Goal: Submit feedback/report problem

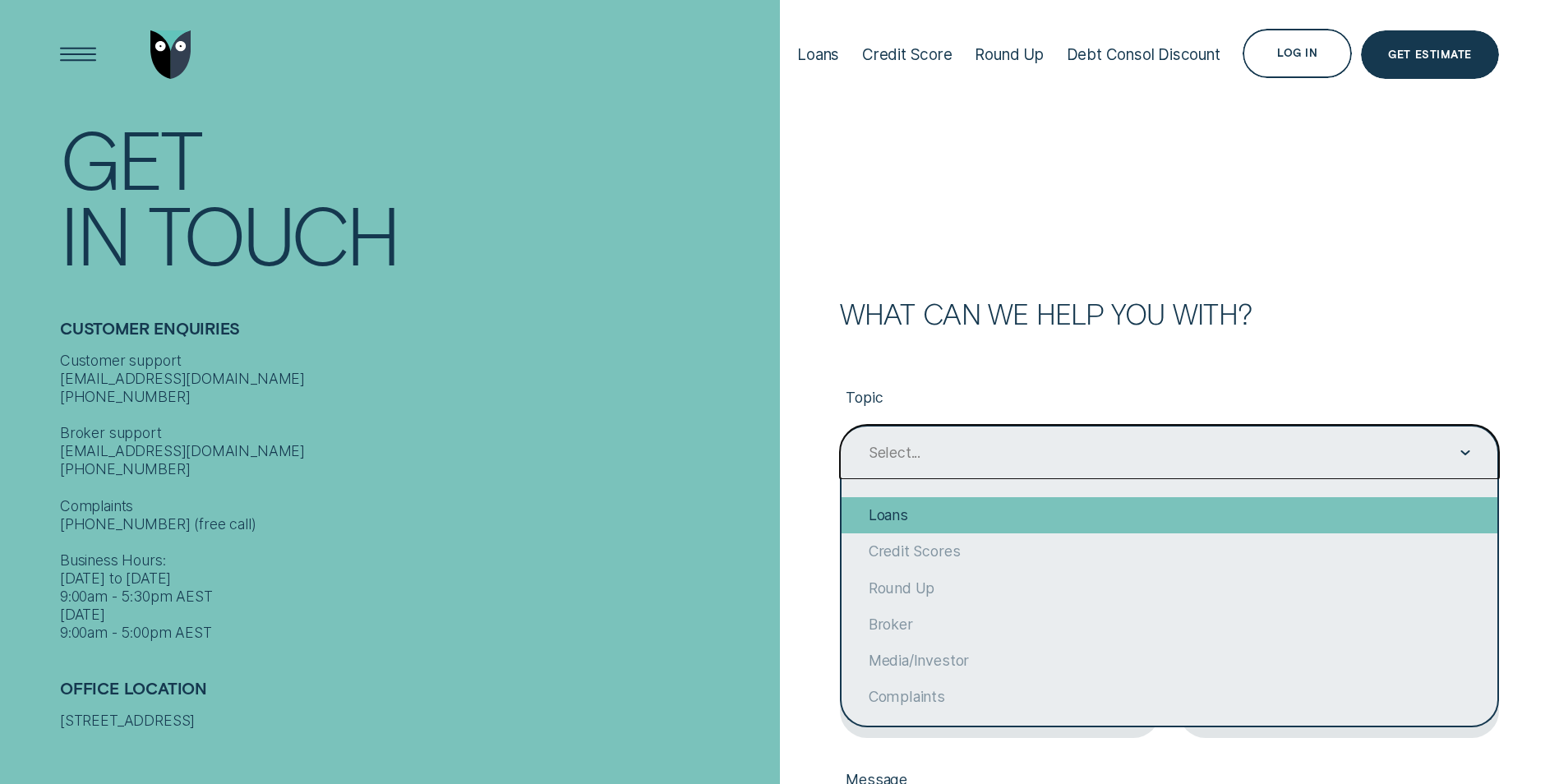
click at [945, 504] on div "Loans" at bounding box center [1169, 515] width 656 height 37
type input "Loans"
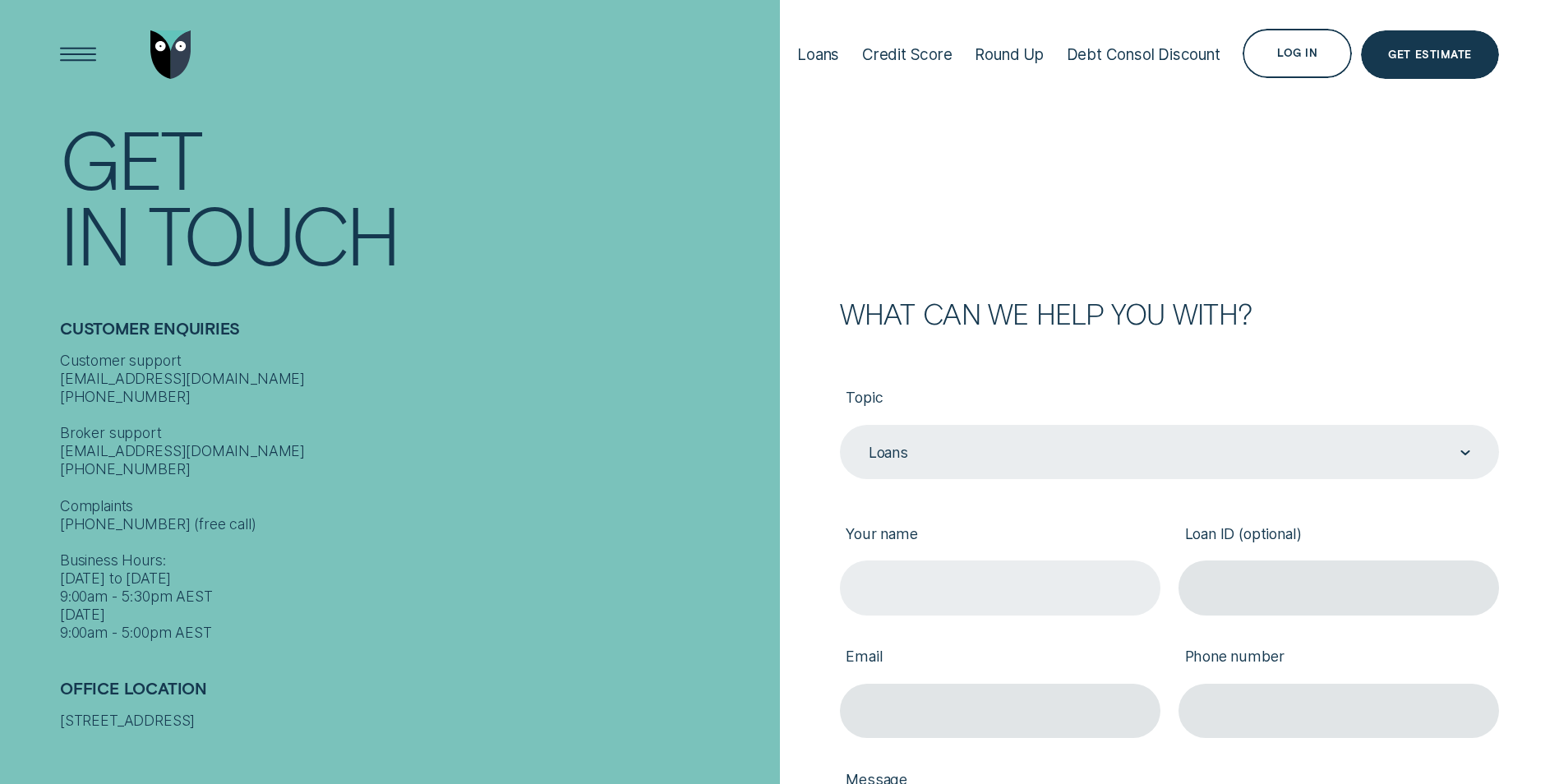
click at [942, 590] on input "Your name" at bounding box center [1000, 587] width 321 height 54
type input "Rebecca Anne Rath"
type input "beck19881@hotmail.com"
type input "0428193021"
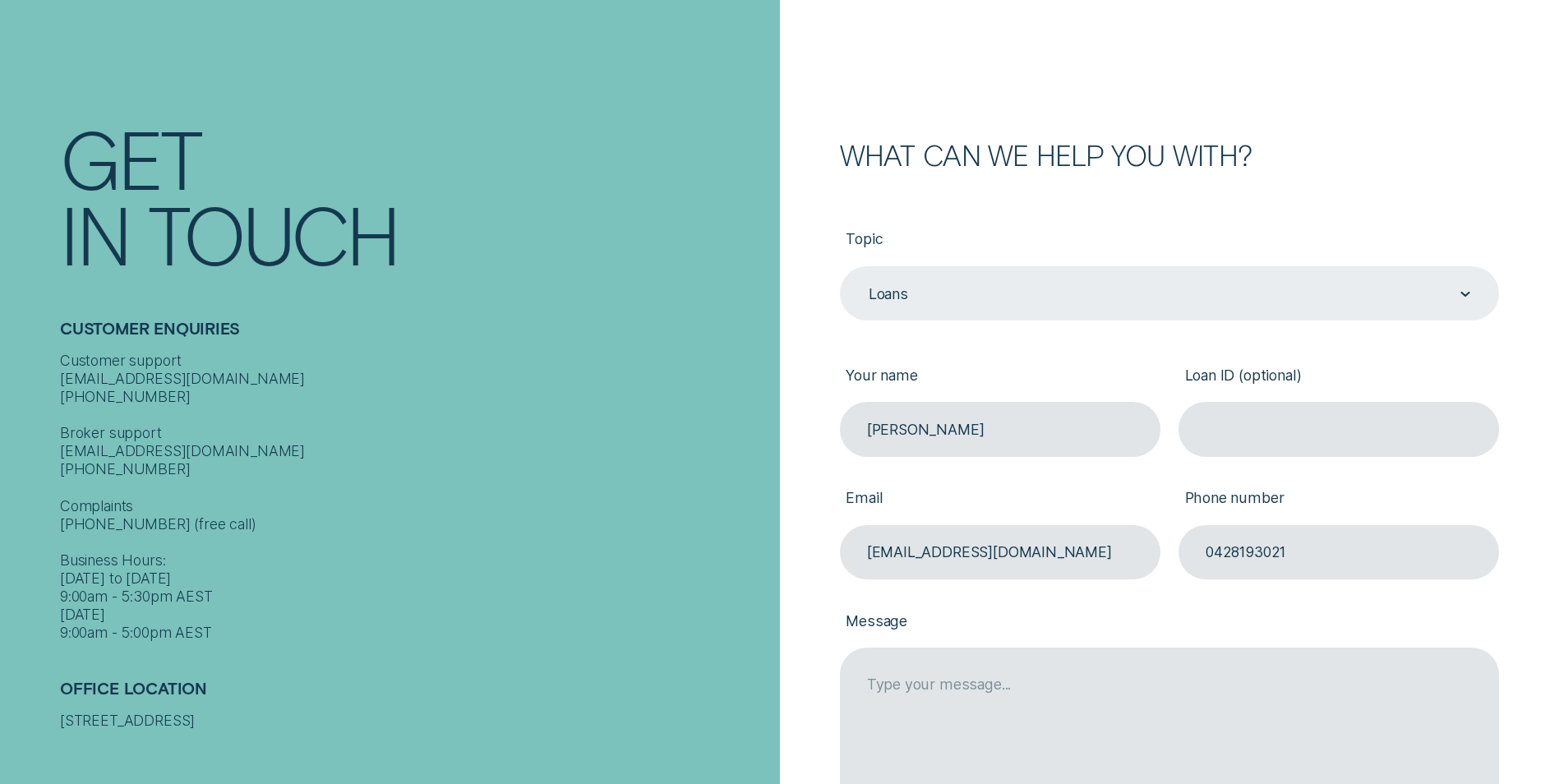
scroll to position [164, 0]
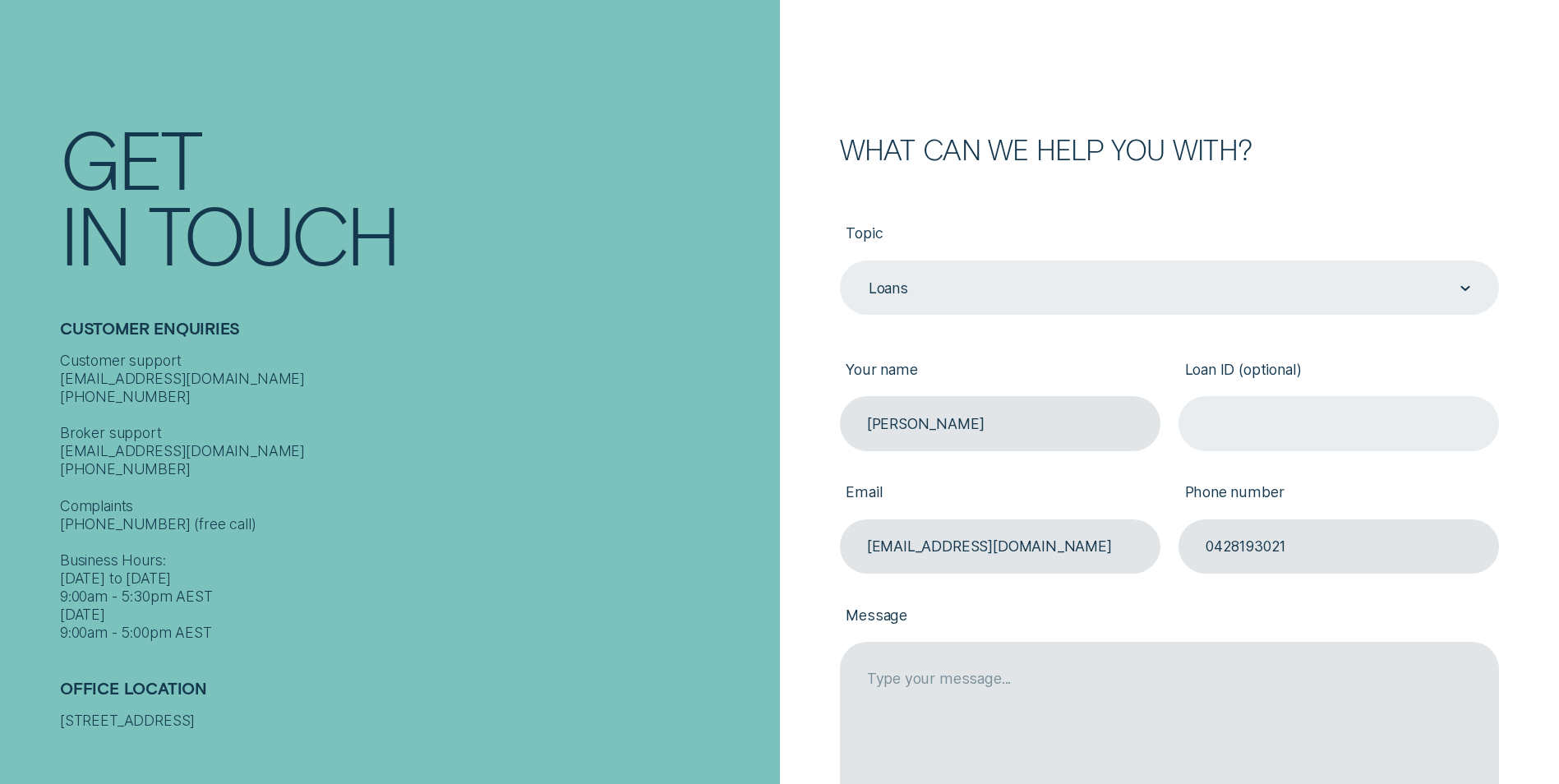
click at [1249, 421] on input "Loan ID (optional)" at bounding box center [1339, 422] width 321 height 54
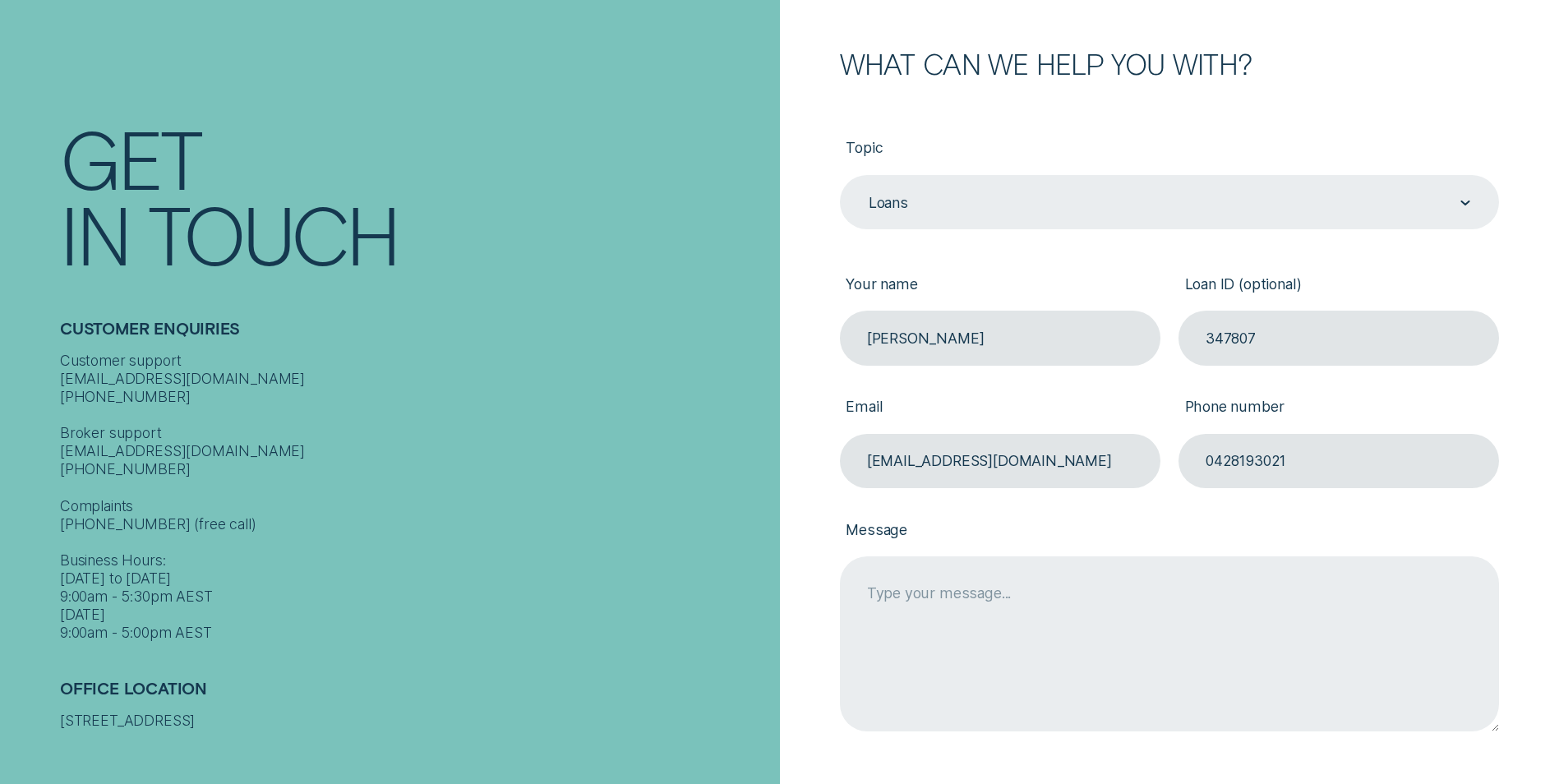
scroll to position [329, 0]
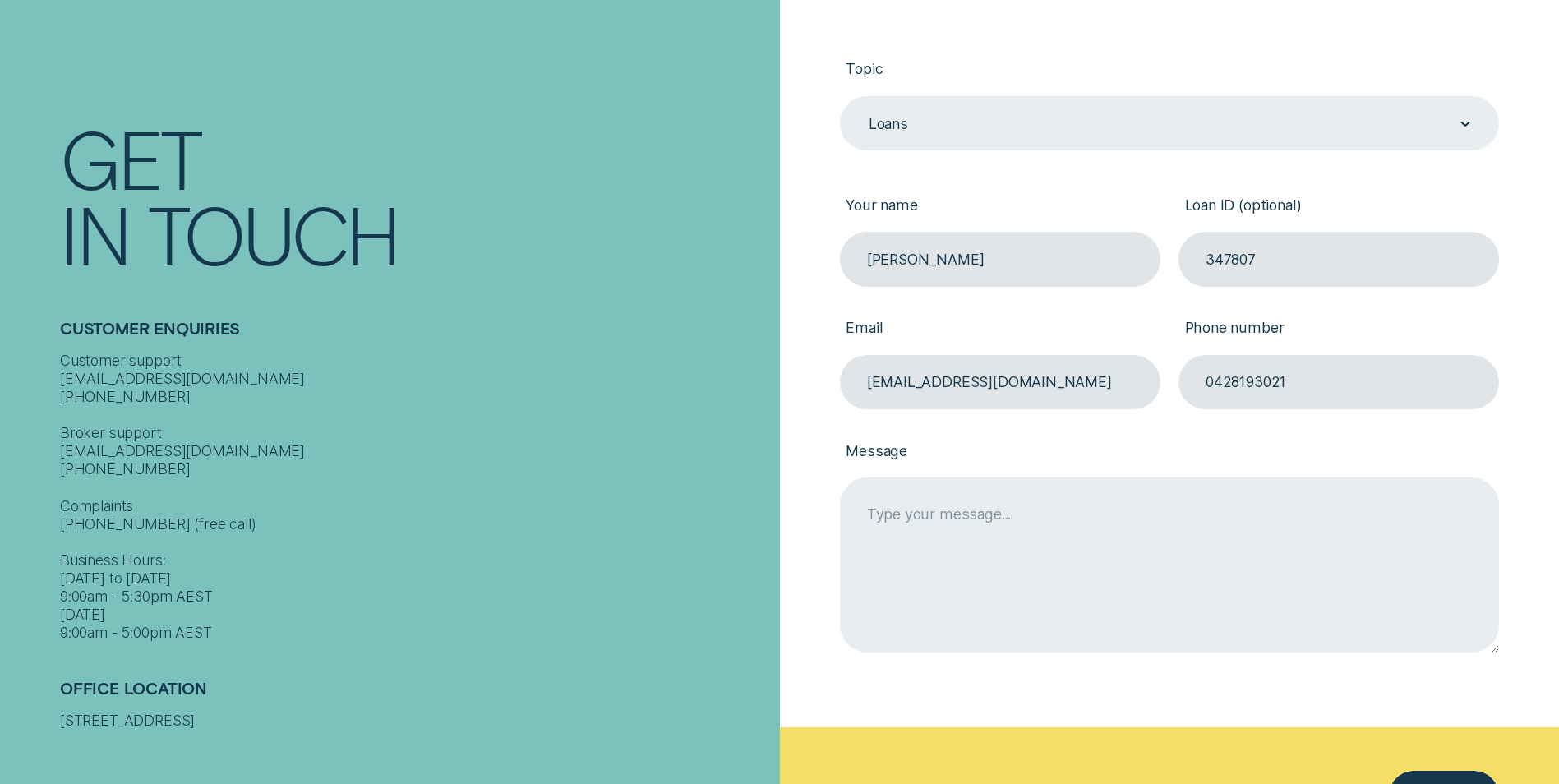
type input "347807"
click at [1027, 550] on textarea "Message" at bounding box center [1169, 564] width 660 height 174
type textarea "C"
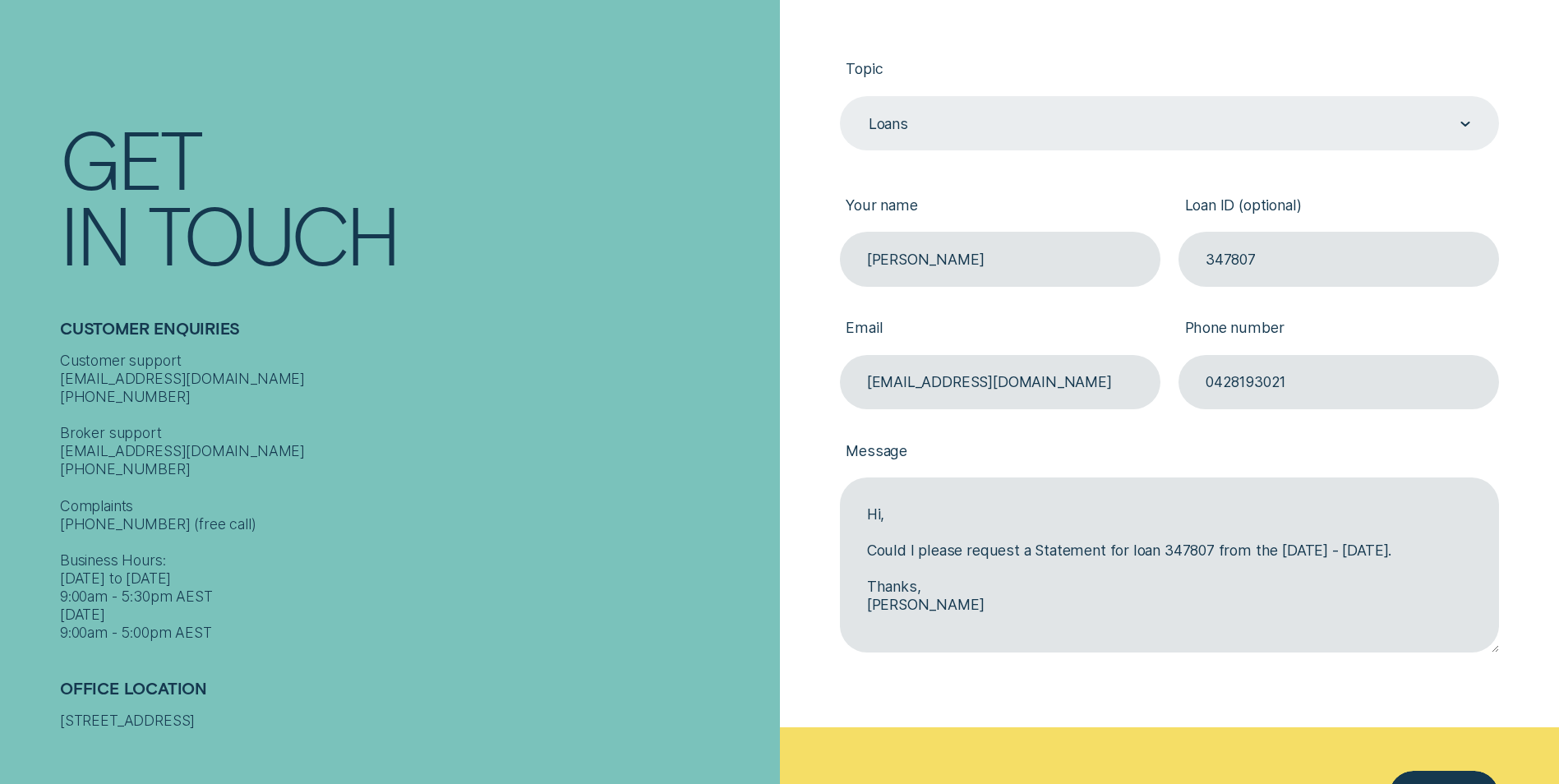
type textarea "Hi, Could I please request a Statement for loan 347807 from the 01/07/2024 - 30…"
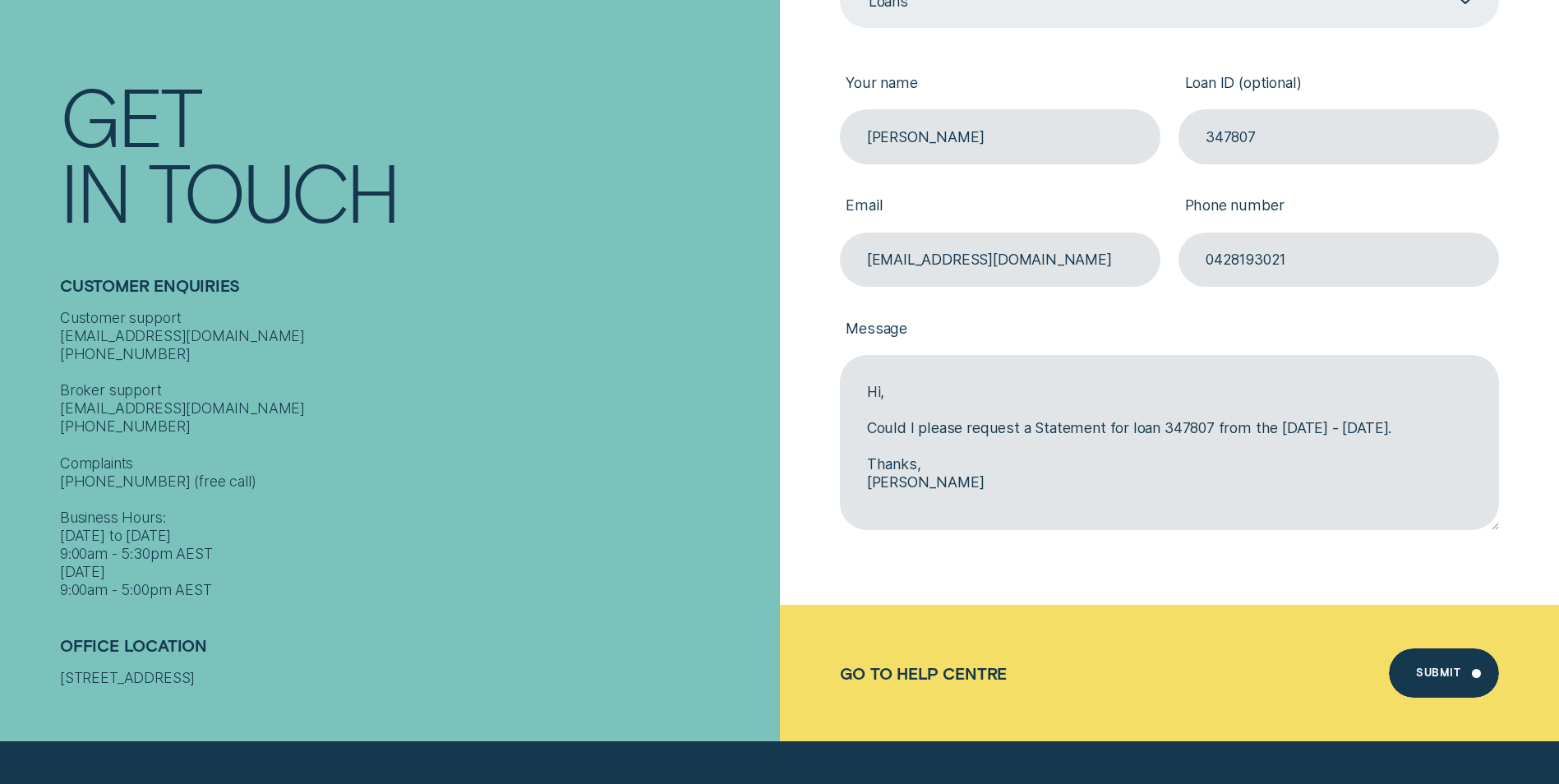
scroll to position [576, 0]
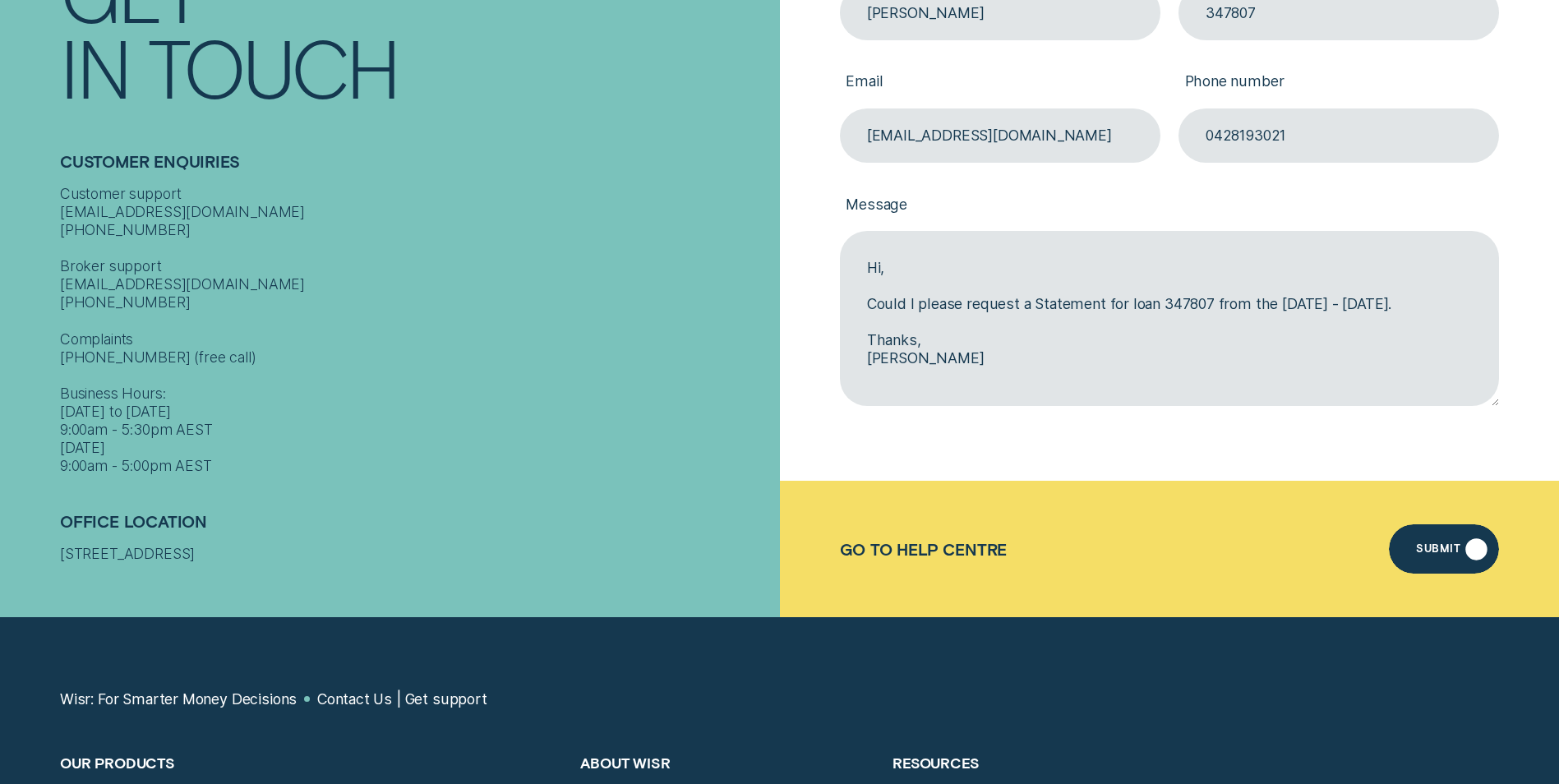
click at [1441, 548] on div "Submit" at bounding box center [1439, 551] width 45 height 10
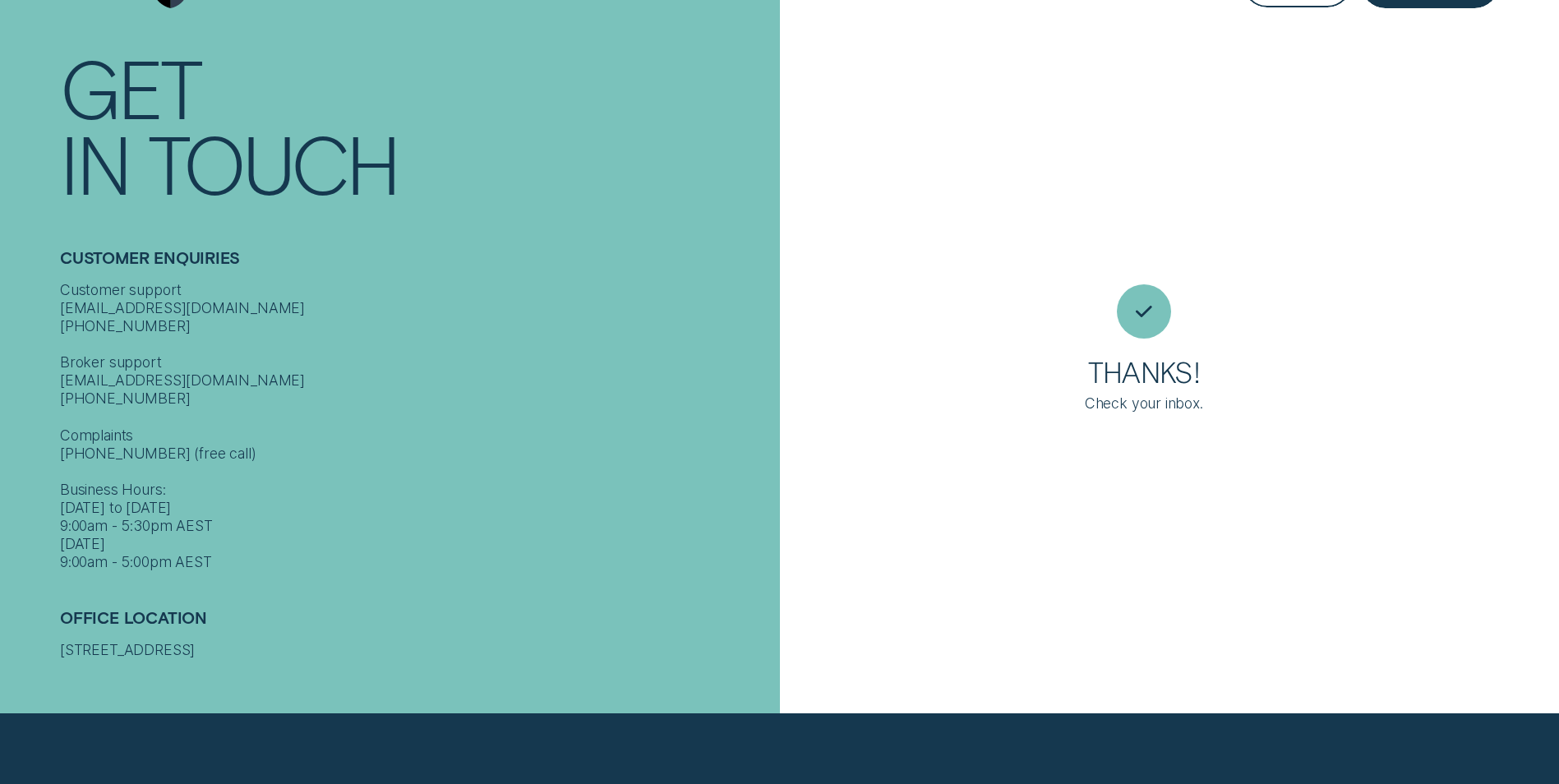
scroll to position [0, 0]
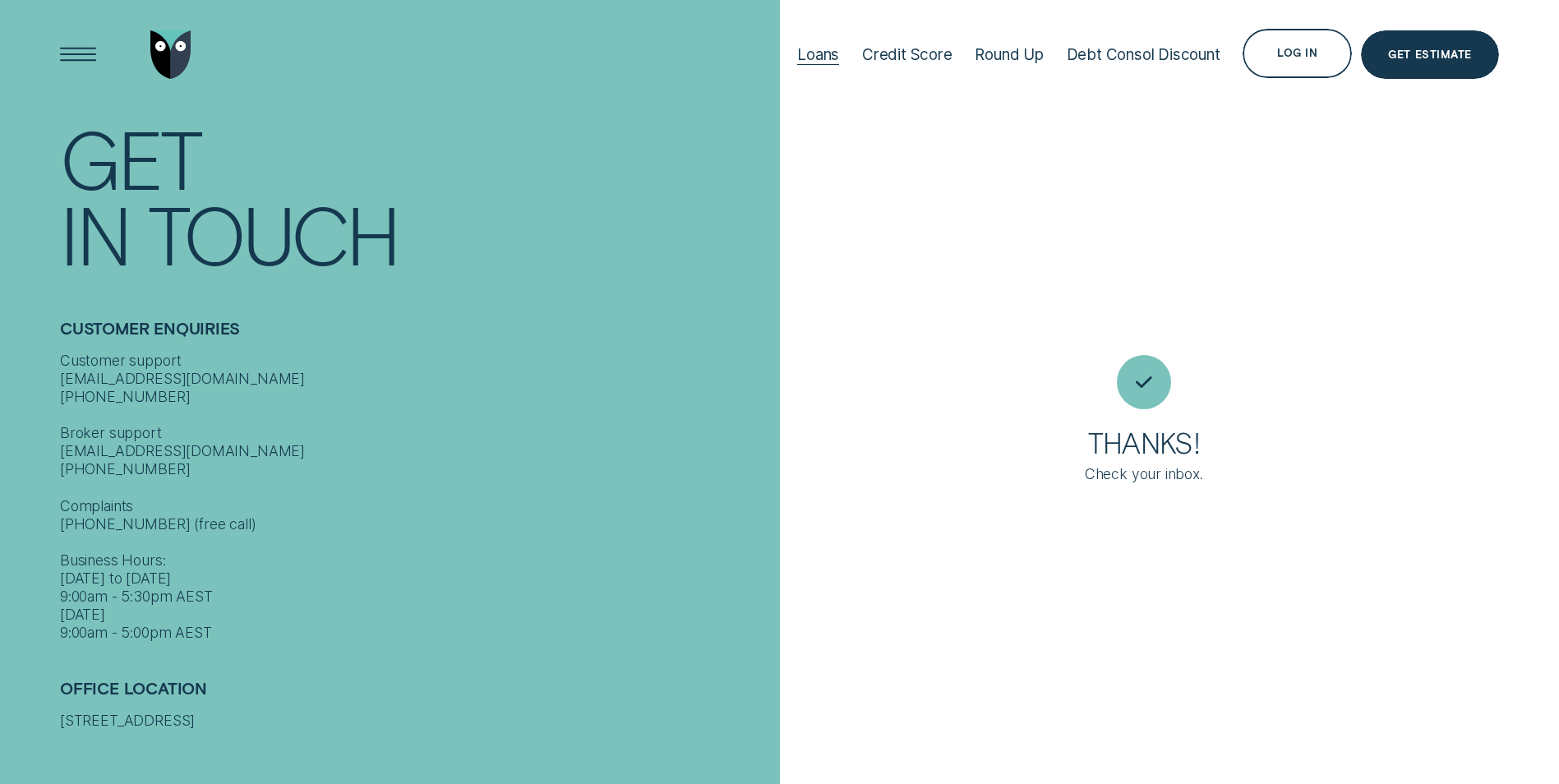
click at [816, 54] on div "Loans" at bounding box center [817, 54] width 42 height 19
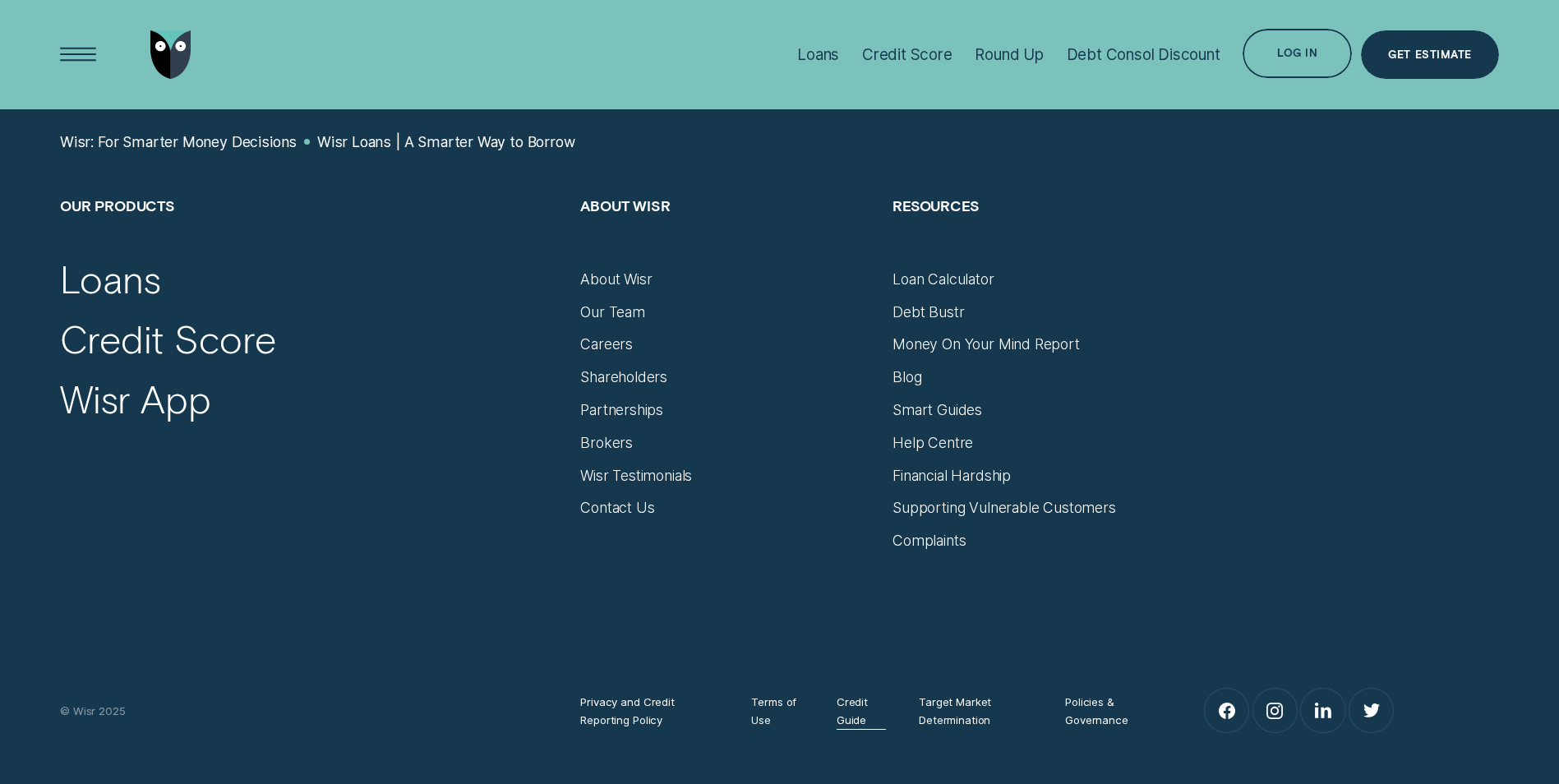
scroll to position [8110, 0]
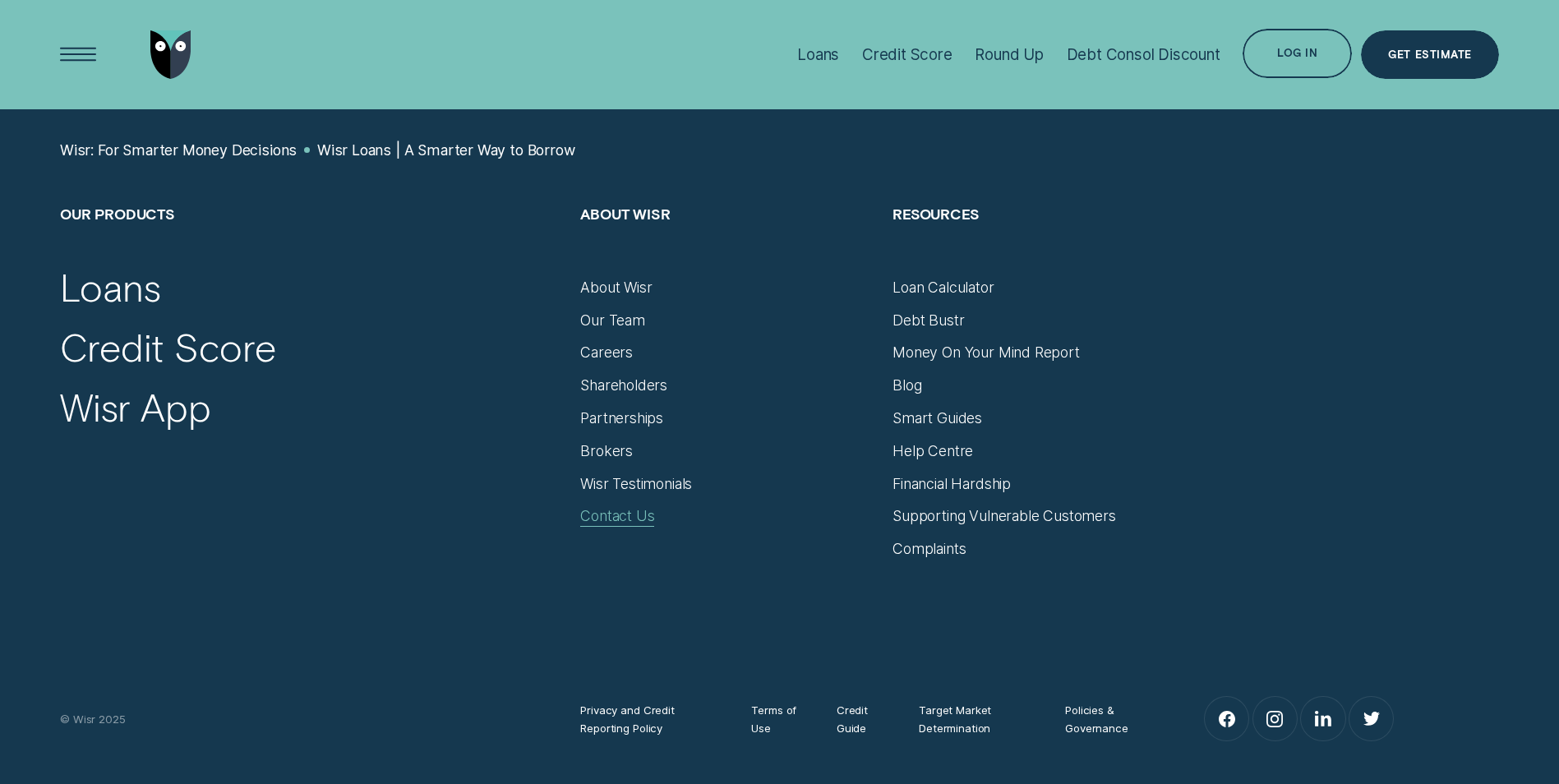
click at [611, 511] on div "Contact Us" at bounding box center [617, 516] width 74 height 18
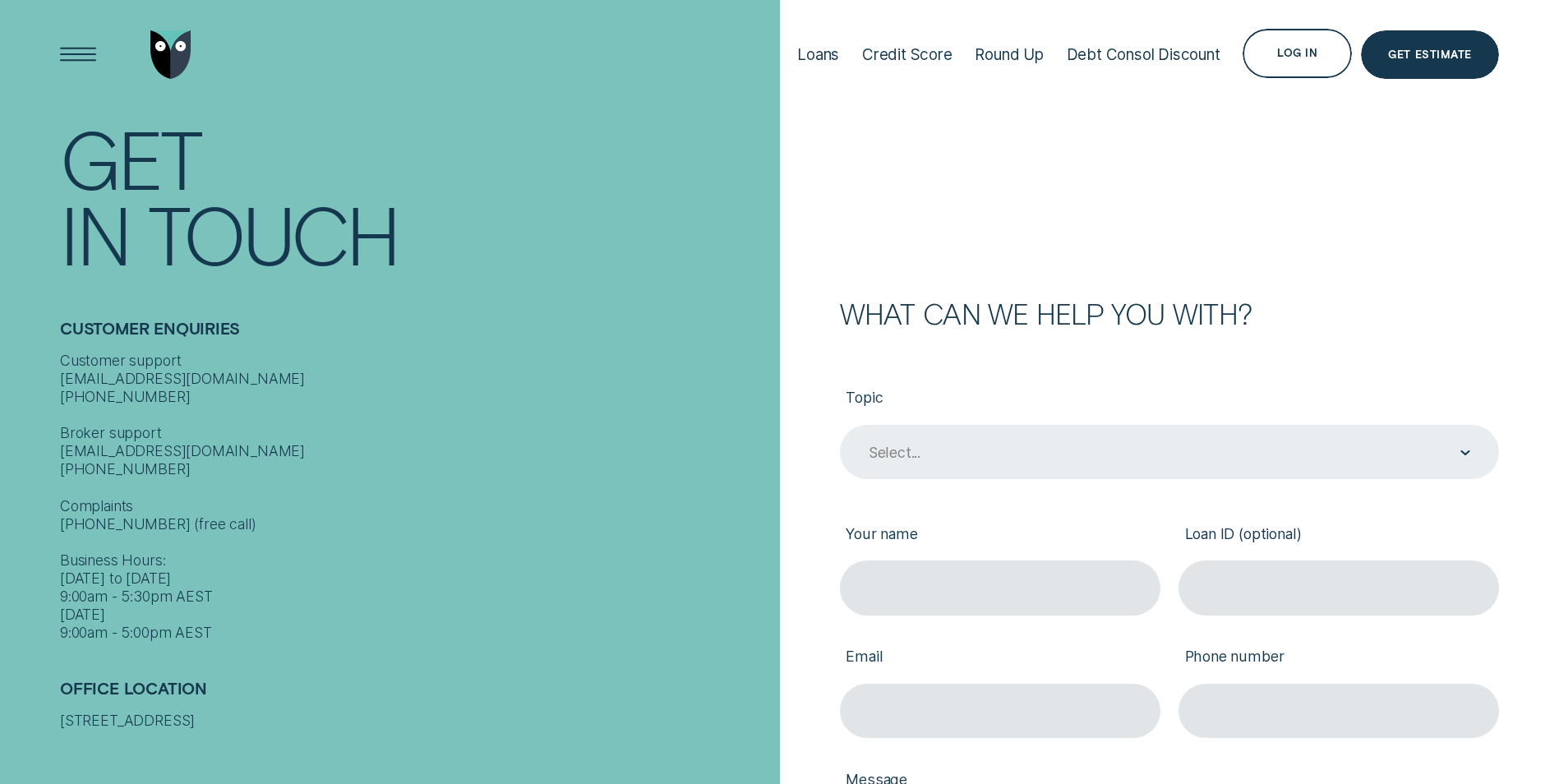
click at [918, 444] on div "Select..." at bounding box center [895, 453] width 52 height 18
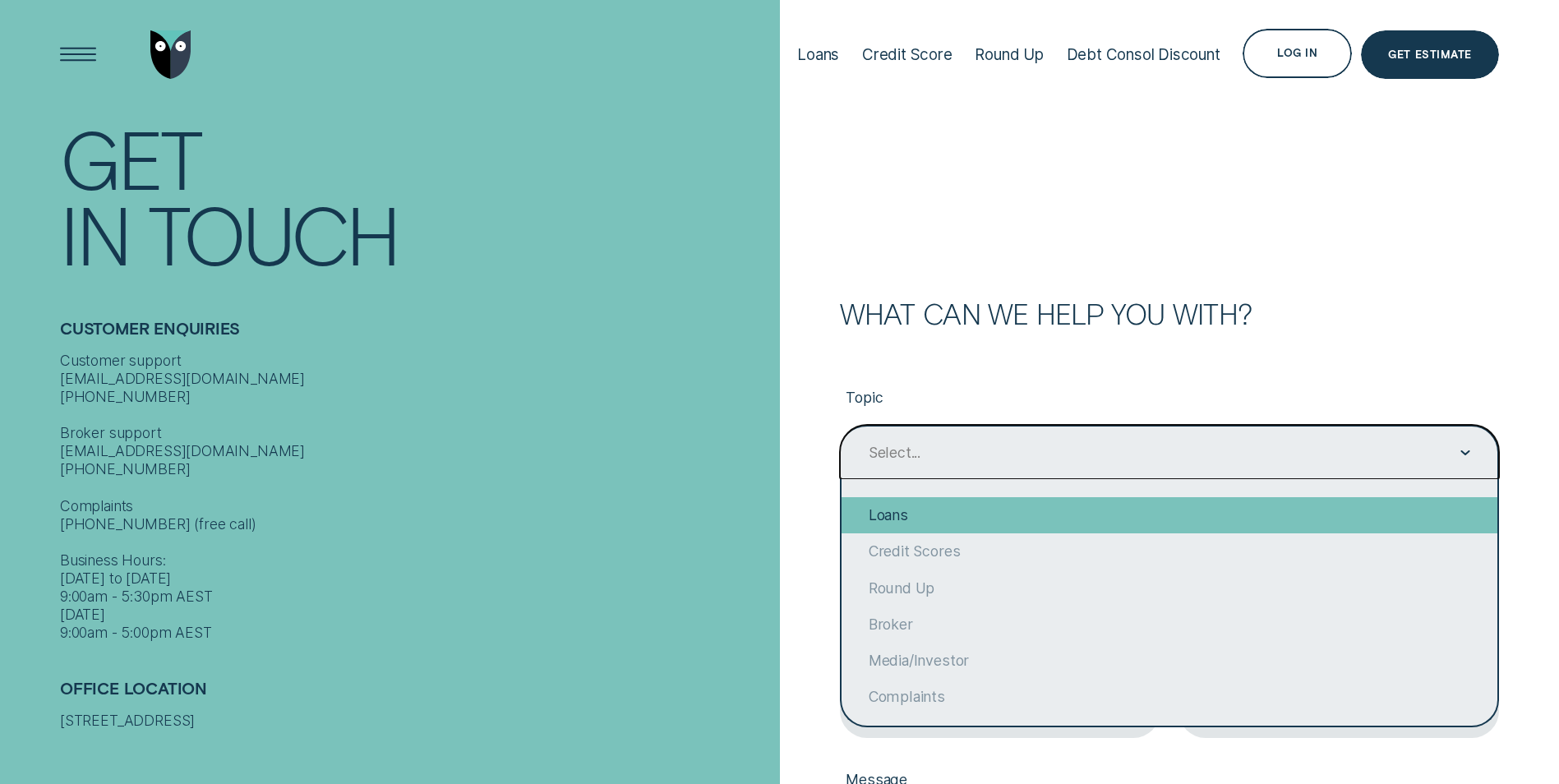
click at [952, 511] on div "Loans" at bounding box center [1169, 515] width 656 height 37
type input "Loans"
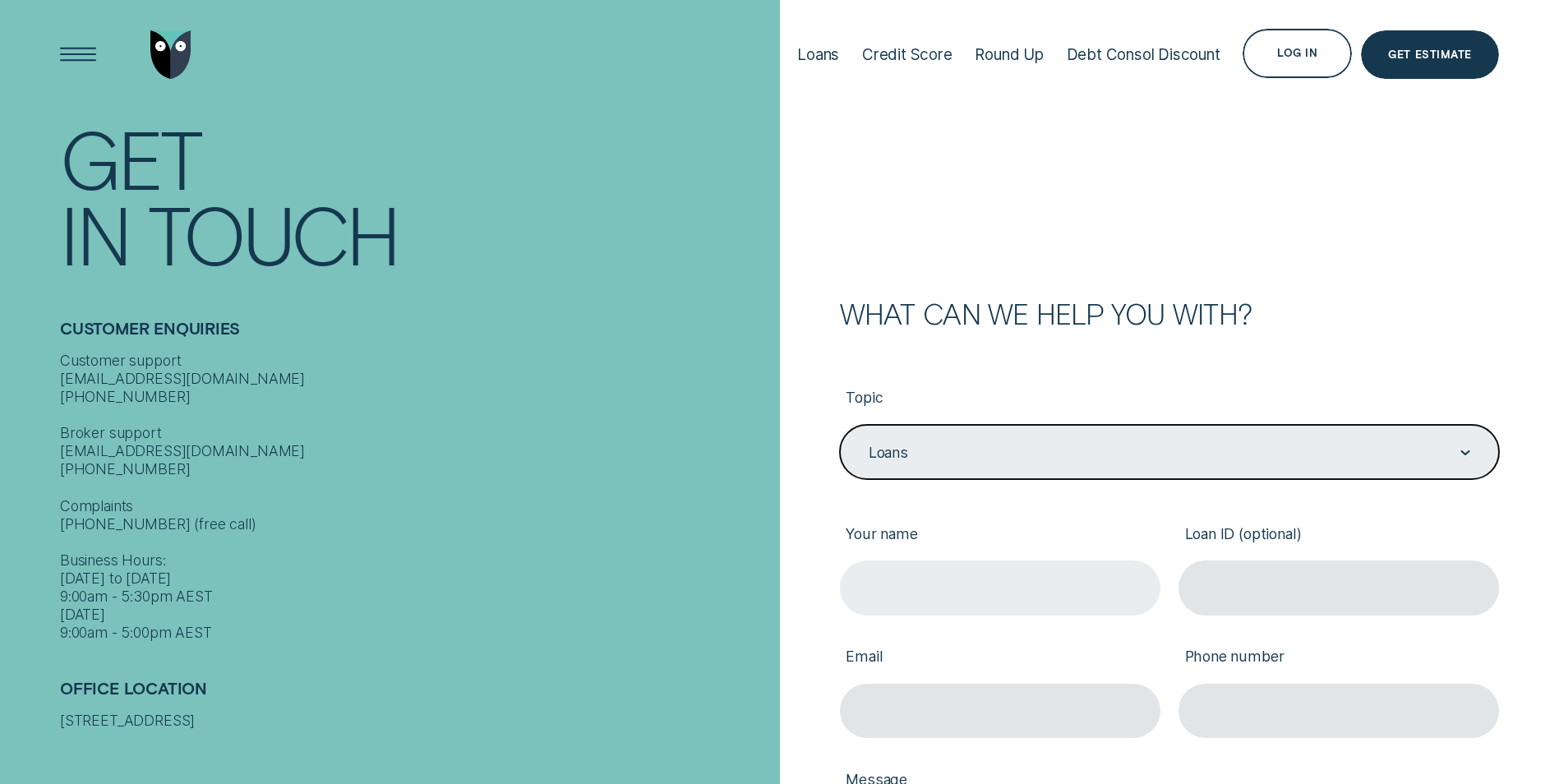
click at [935, 576] on input "Your name" at bounding box center [1000, 587] width 321 height 54
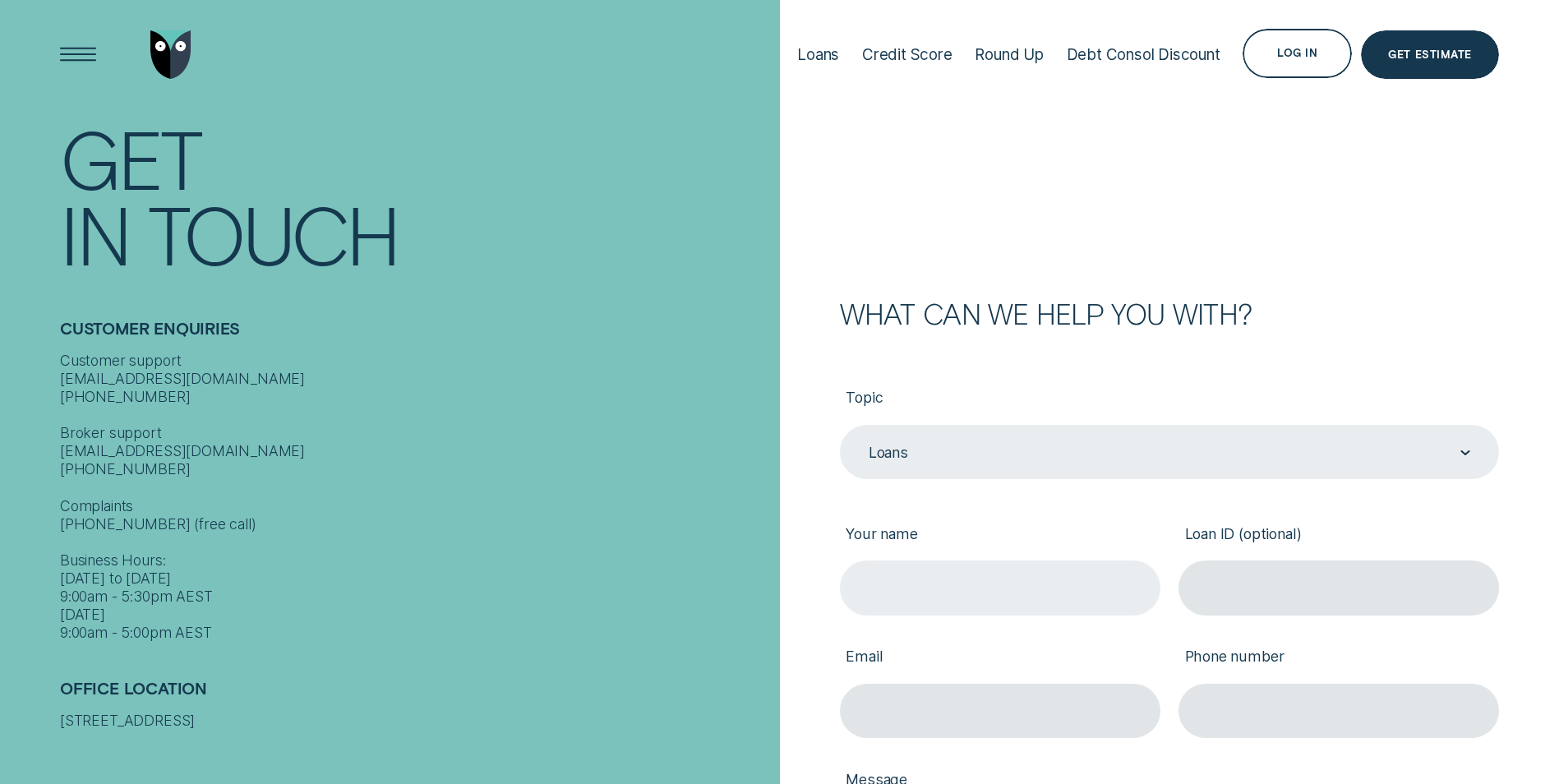
type input "[PERSON_NAME] [PERSON_NAME]"
type input "0433240441"
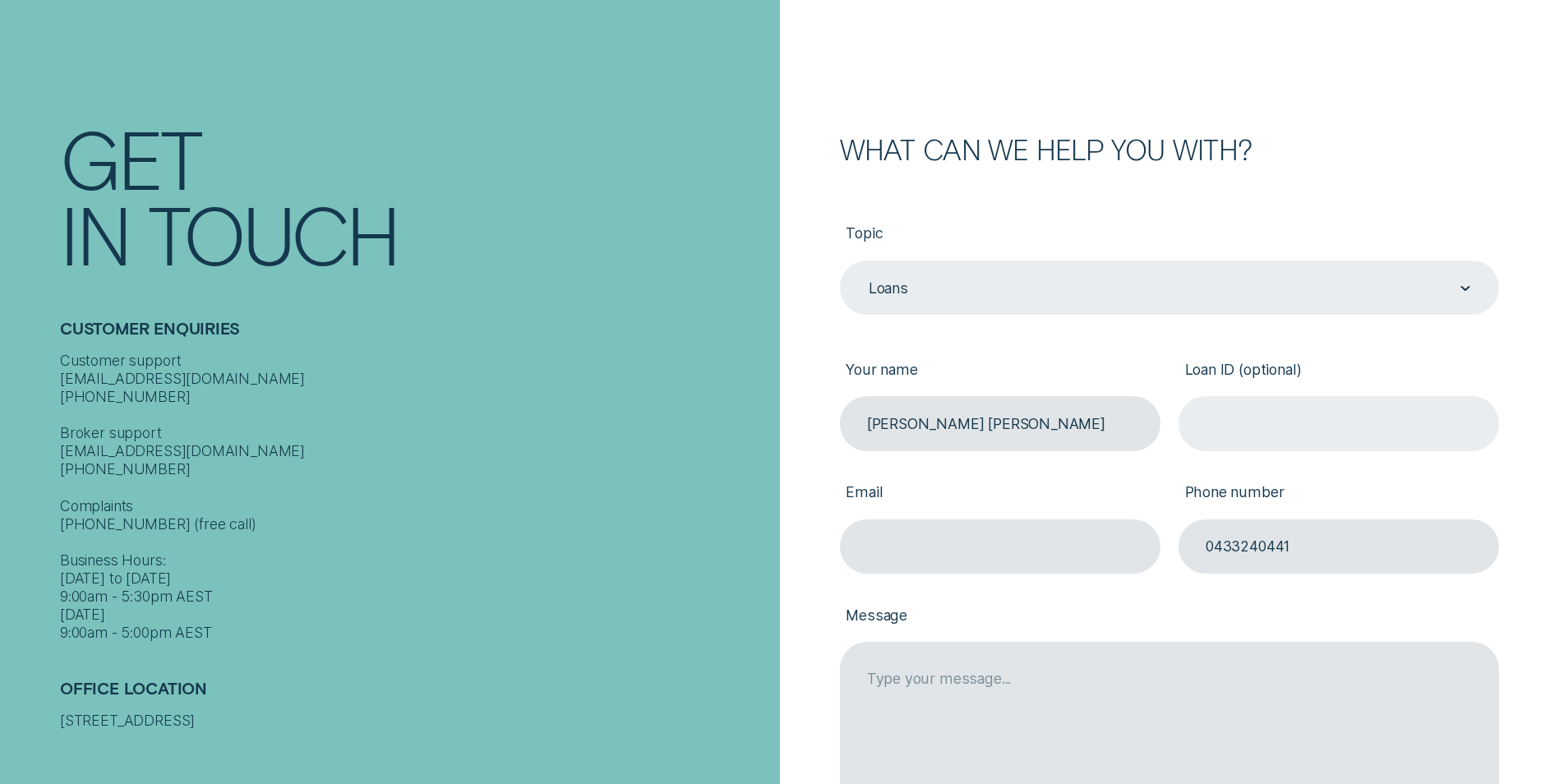
click at [1344, 415] on input "Loan ID (optional)" at bounding box center [1339, 422] width 321 height 54
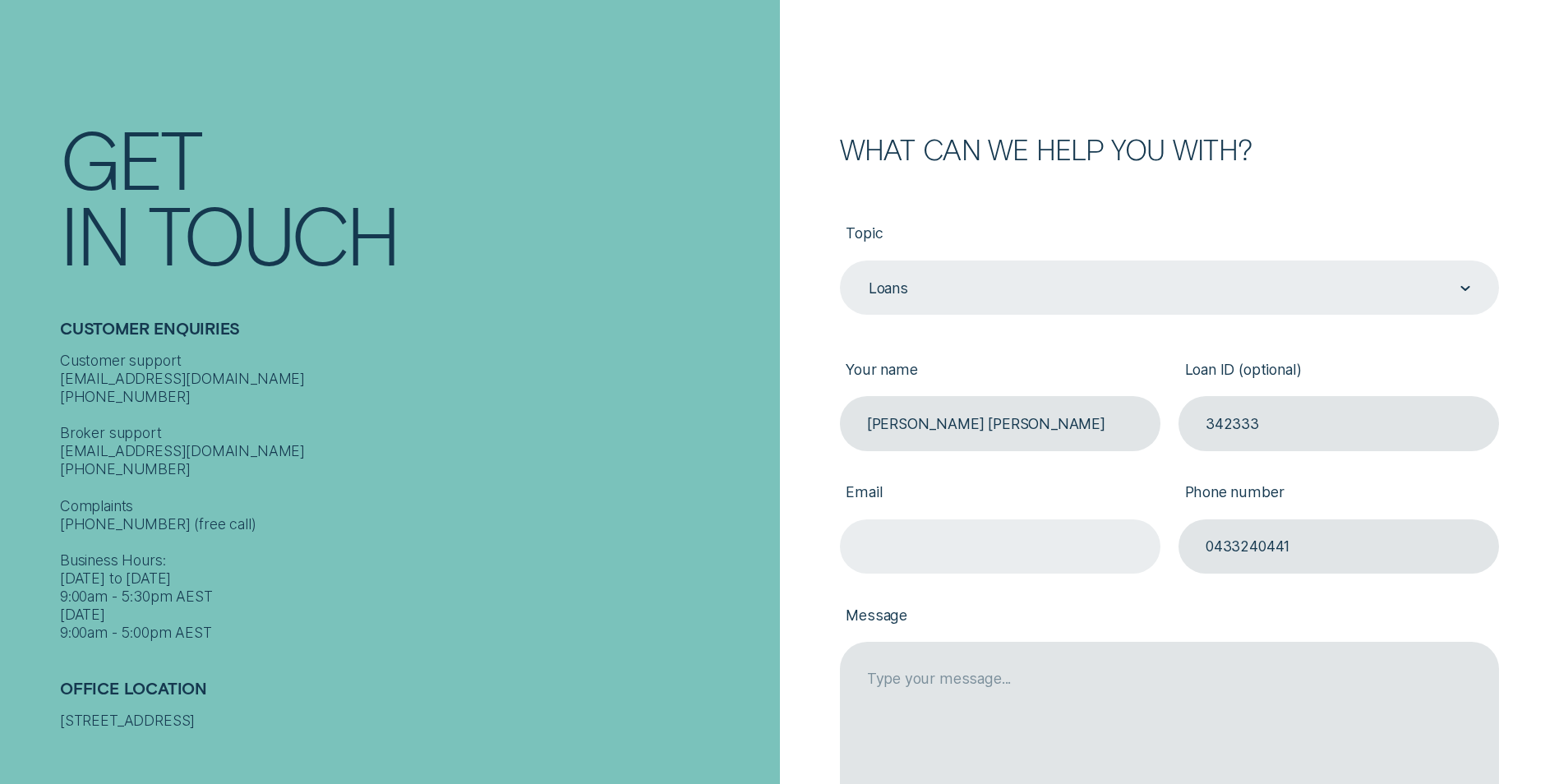
type input "342333"
click at [996, 540] on input "Email" at bounding box center [1000, 546] width 321 height 54
type input "[EMAIL_ADDRESS][DOMAIN_NAME]"
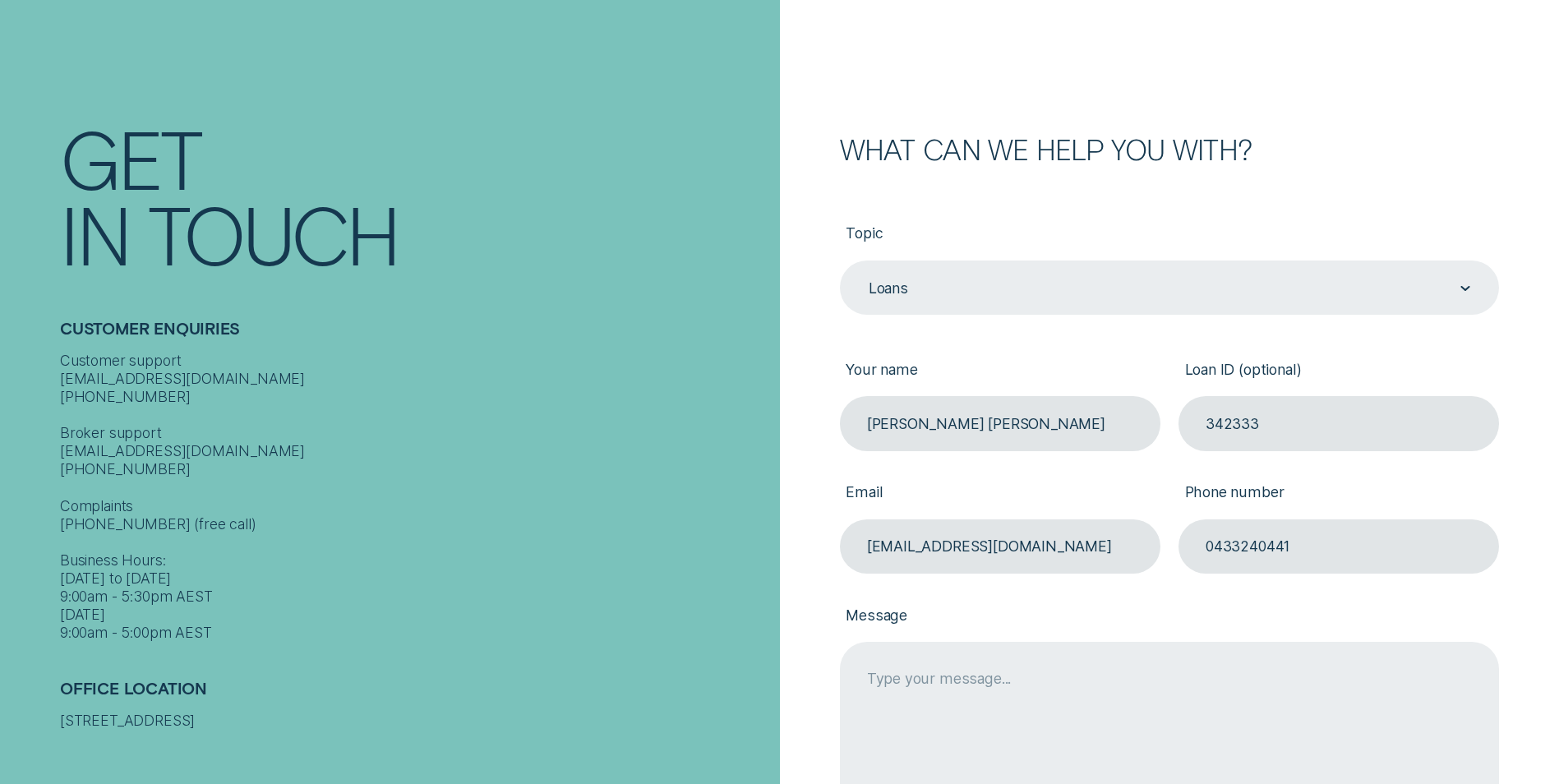
click at [1007, 710] on textarea "Message" at bounding box center [1169, 728] width 660 height 174
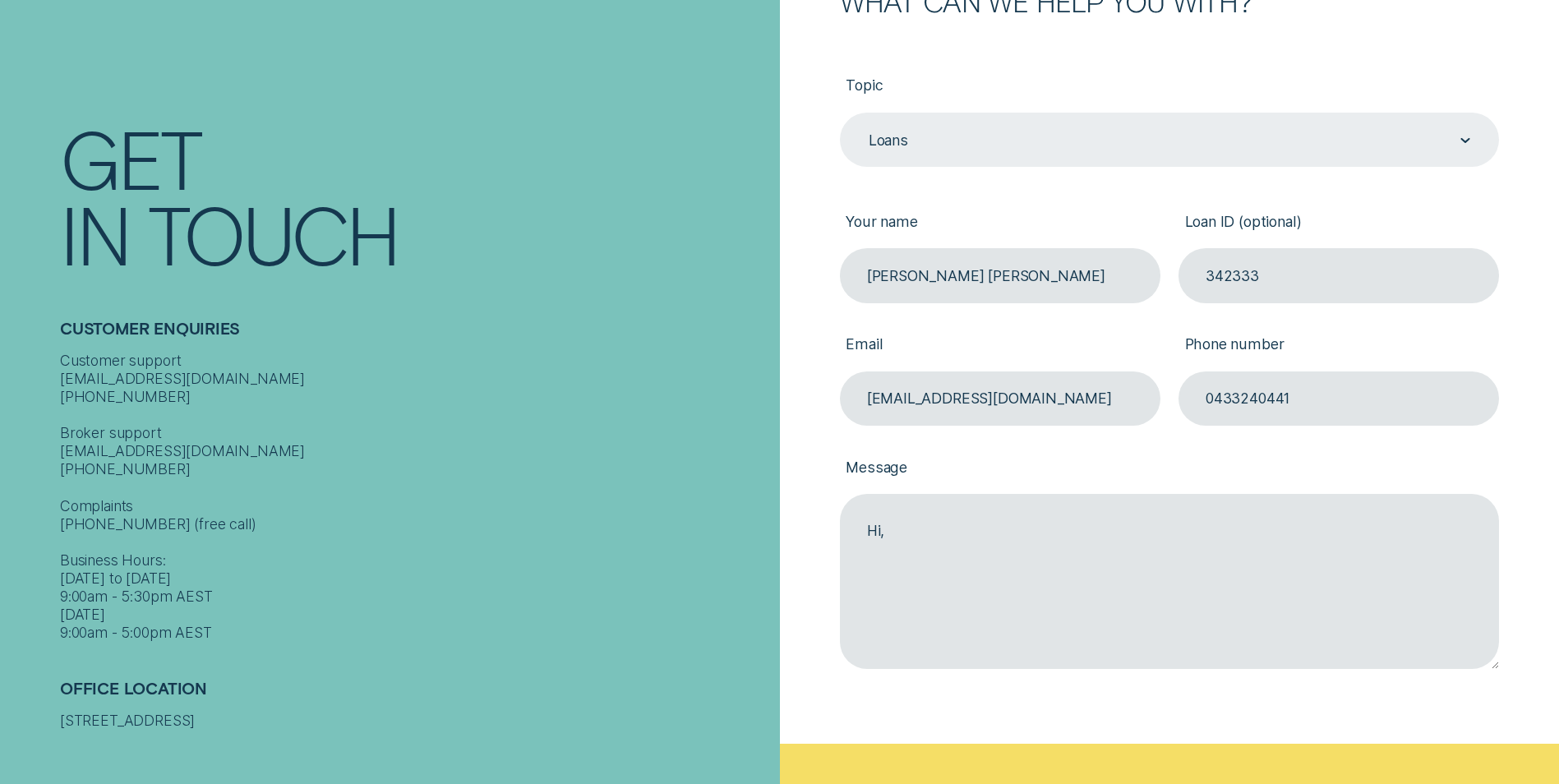
scroll to position [493, 0]
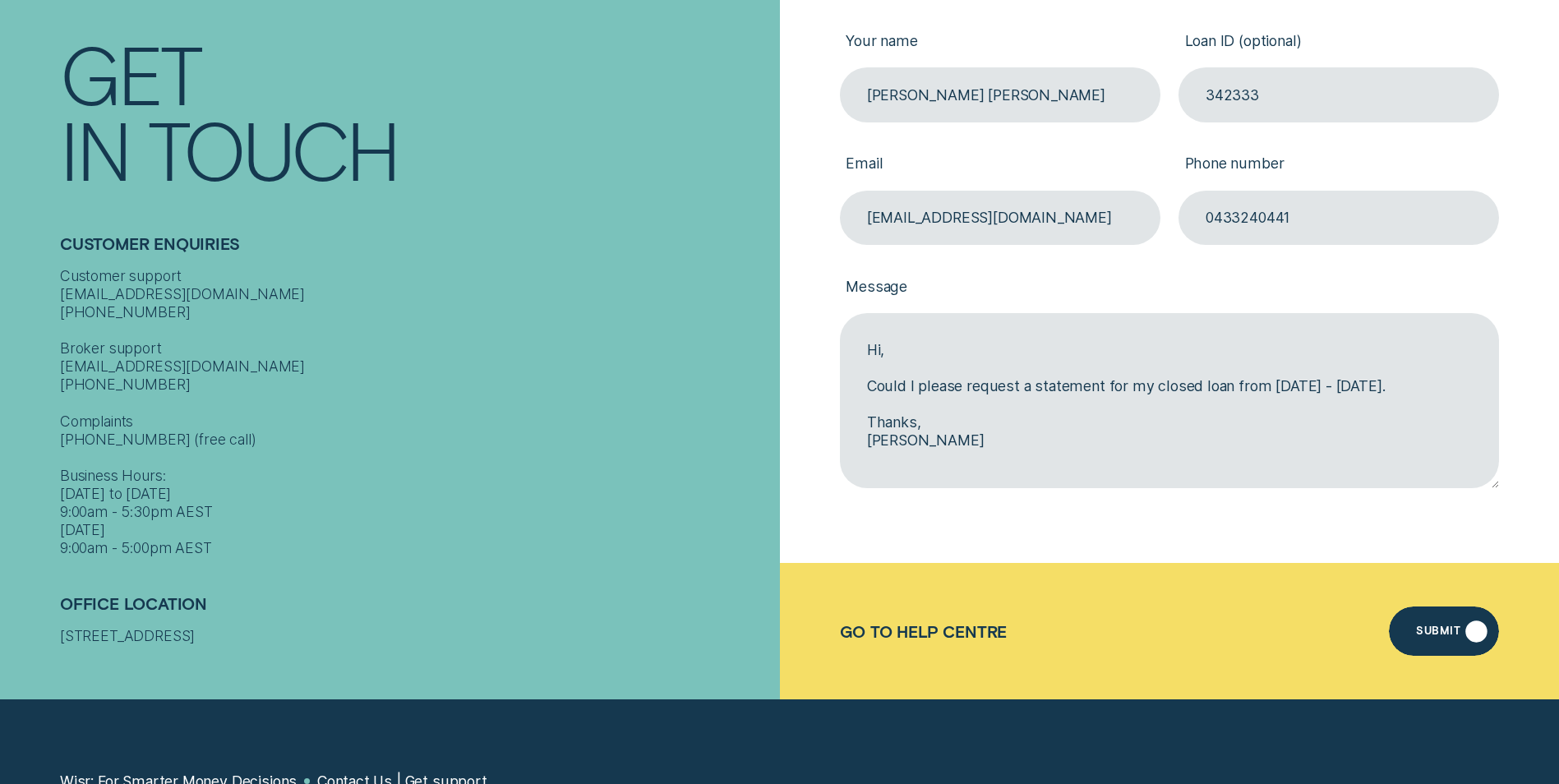
type textarea "Hi, Could I please request a statement for my closed loan from [DATE] - [DATE].…"
click at [1457, 641] on div "Submit" at bounding box center [1444, 631] width 111 height 49
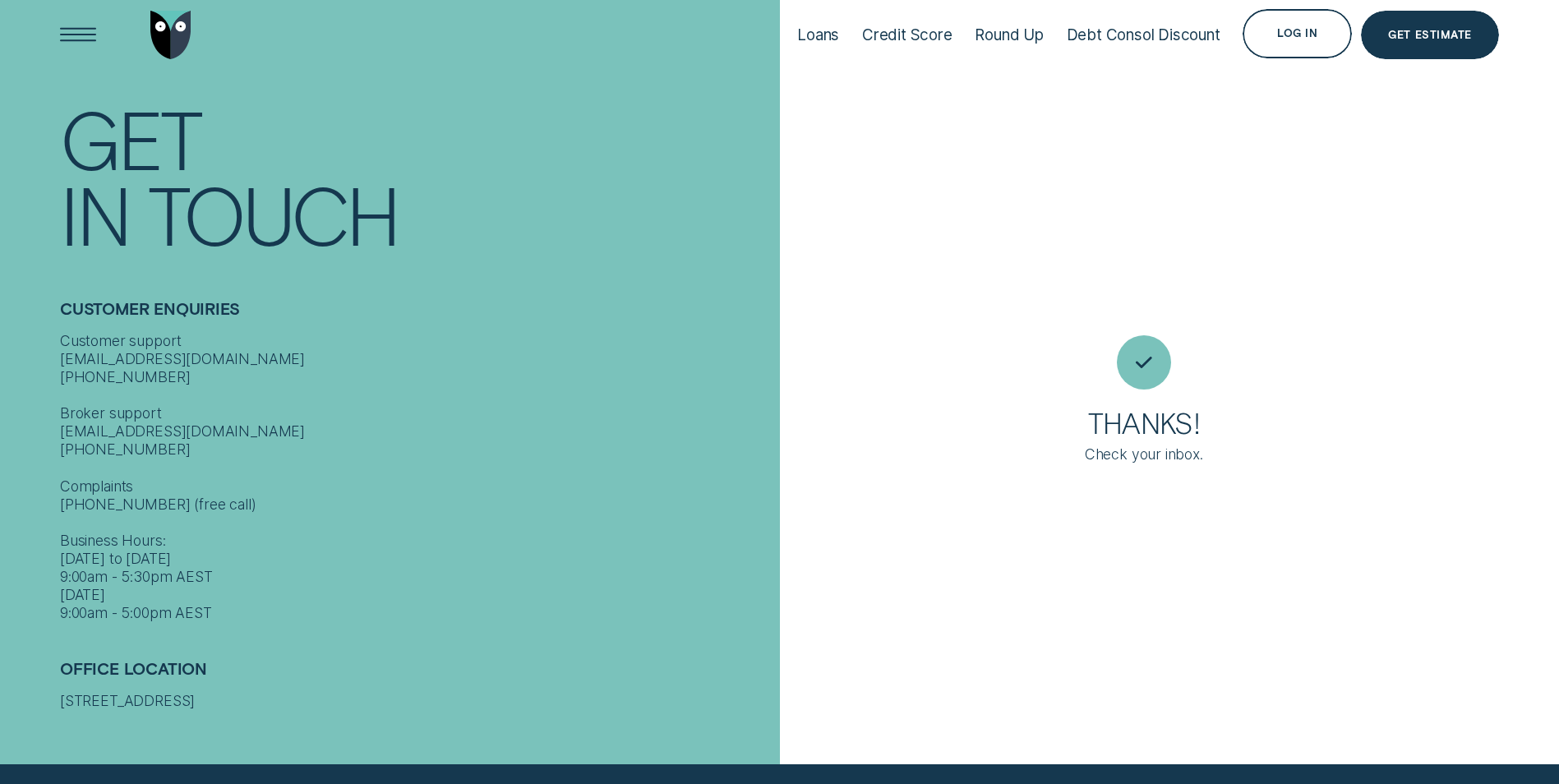
scroll to position [0, 0]
